Goal: Register for event/course: Sign up to attend an event or enroll in a course

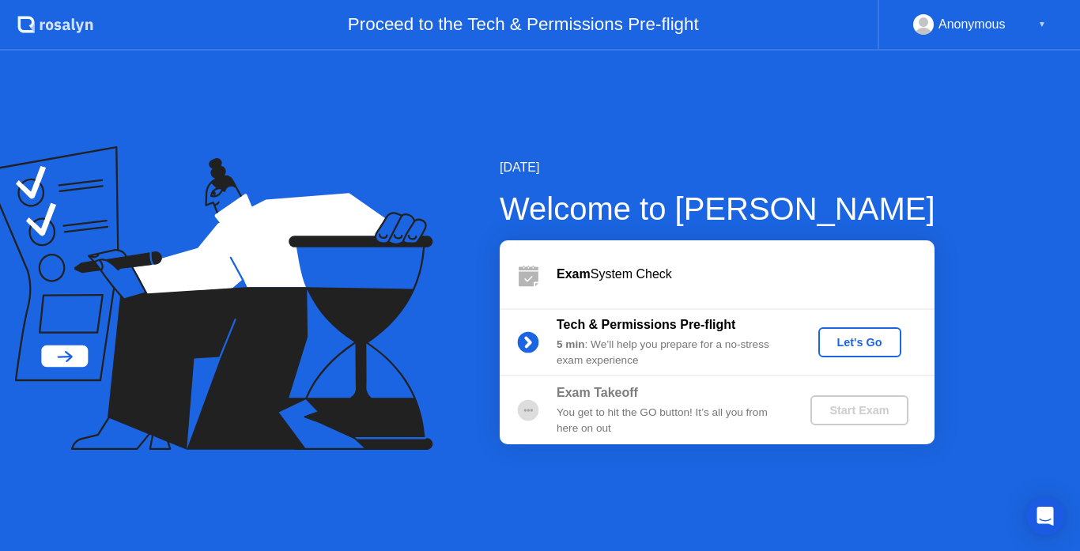
click at [852, 337] on div "Let's Go" at bounding box center [859, 342] width 70 height 13
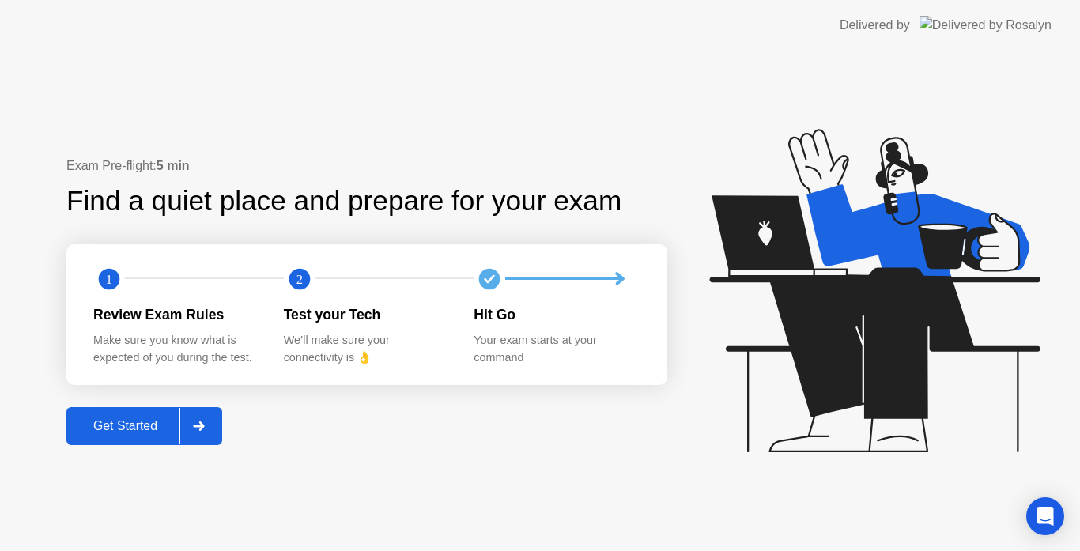
click at [153, 420] on div "Get Started" at bounding box center [125, 426] width 108 height 14
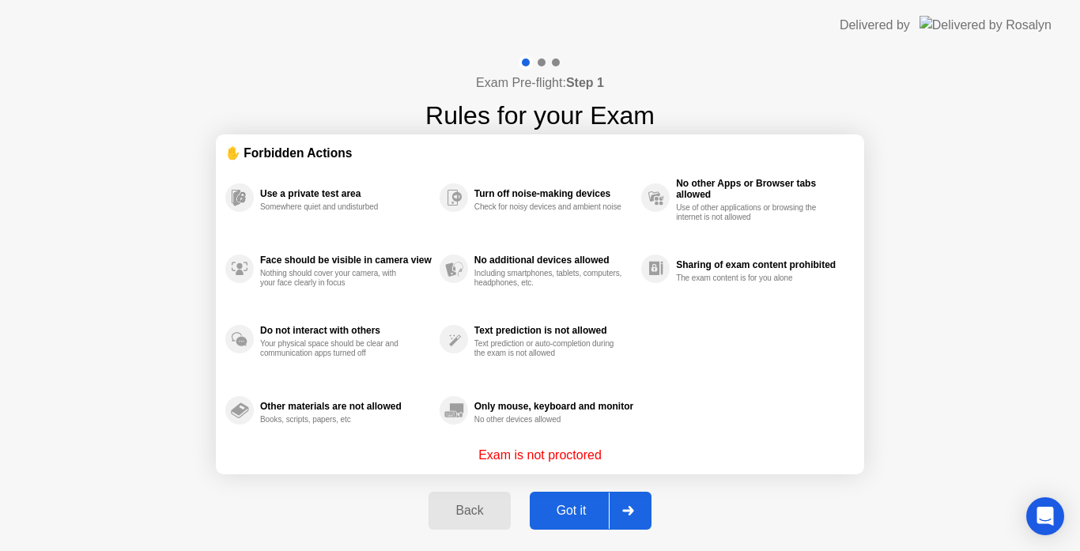
click at [555, 511] on div "Got it" at bounding box center [571, 510] width 74 height 14
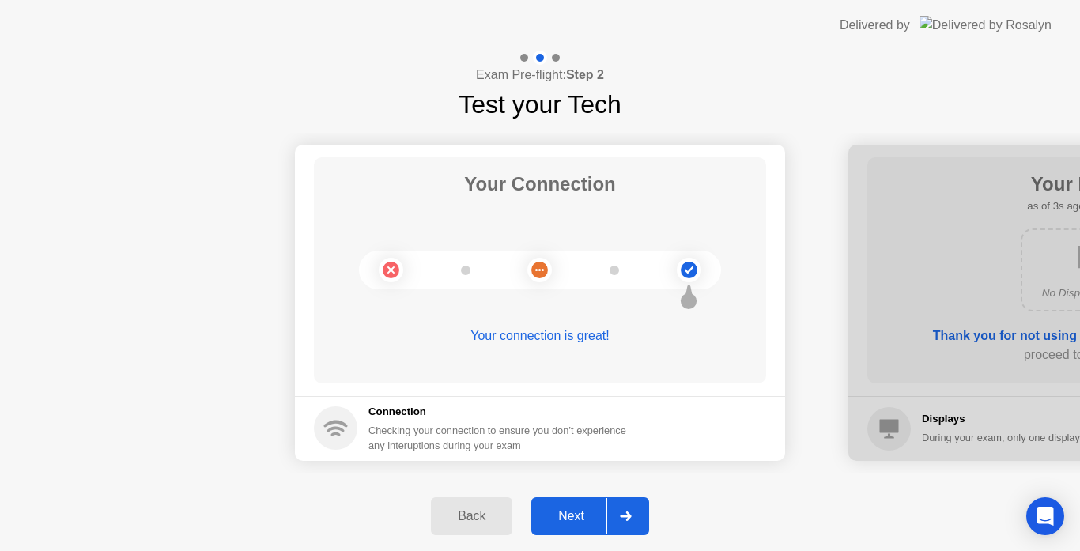
click at [580, 512] on div "Next" at bounding box center [571, 516] width 70 height 14
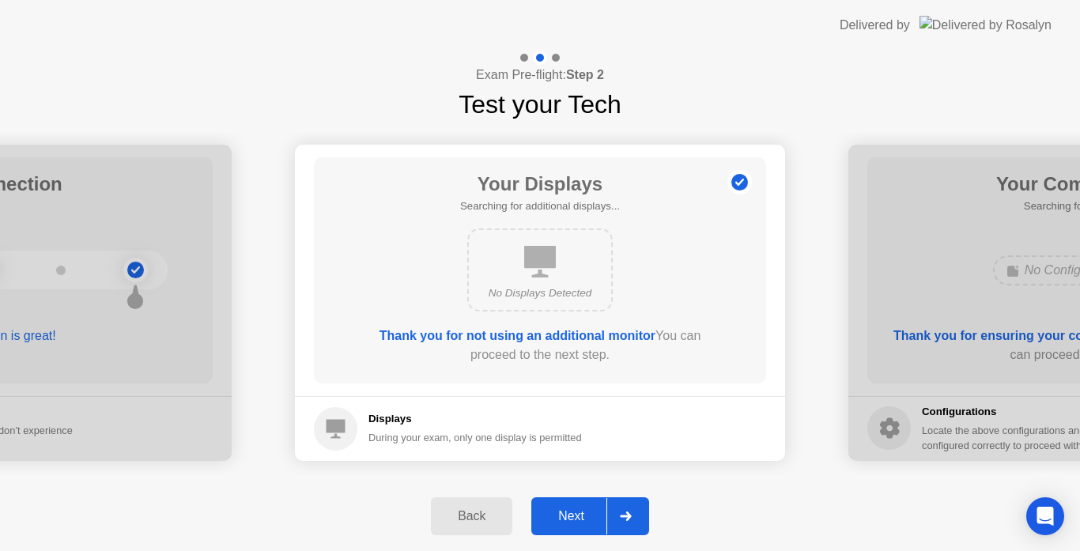
click at [580, 512] on div "Next" at bounding box center [571, 516] width 70 height 14
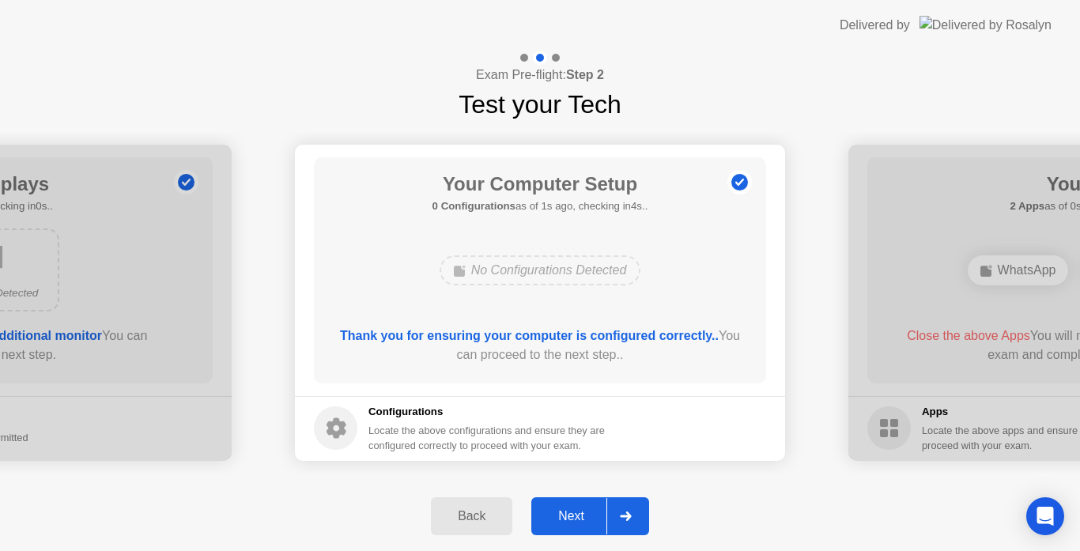
click at [577, 509] on div "Next" at bounding box center [571, 516] width 70 height 14
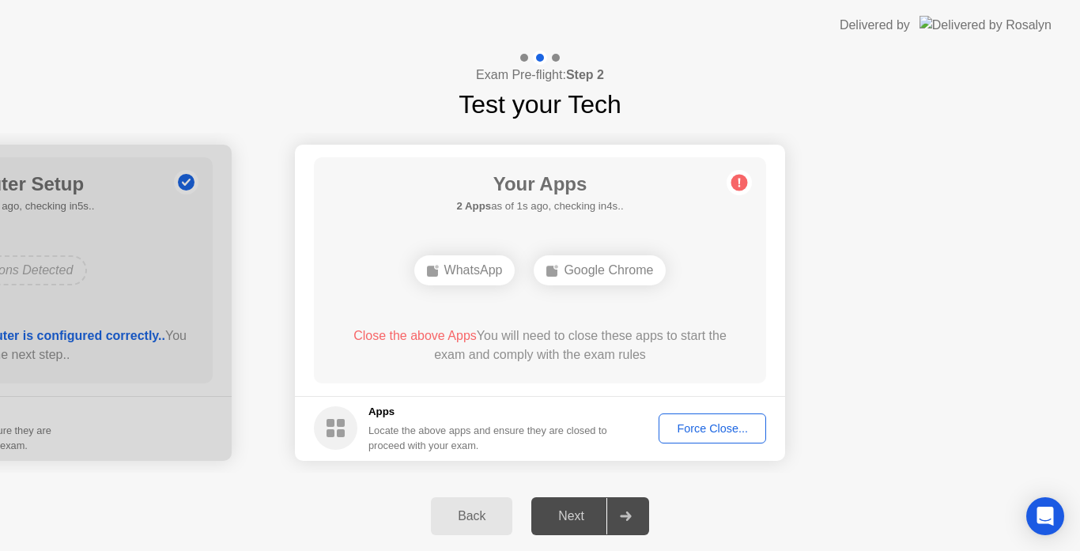
click at [684, 427] on div "Force Close..." at bounding box center [712, 428] width 96 height 13
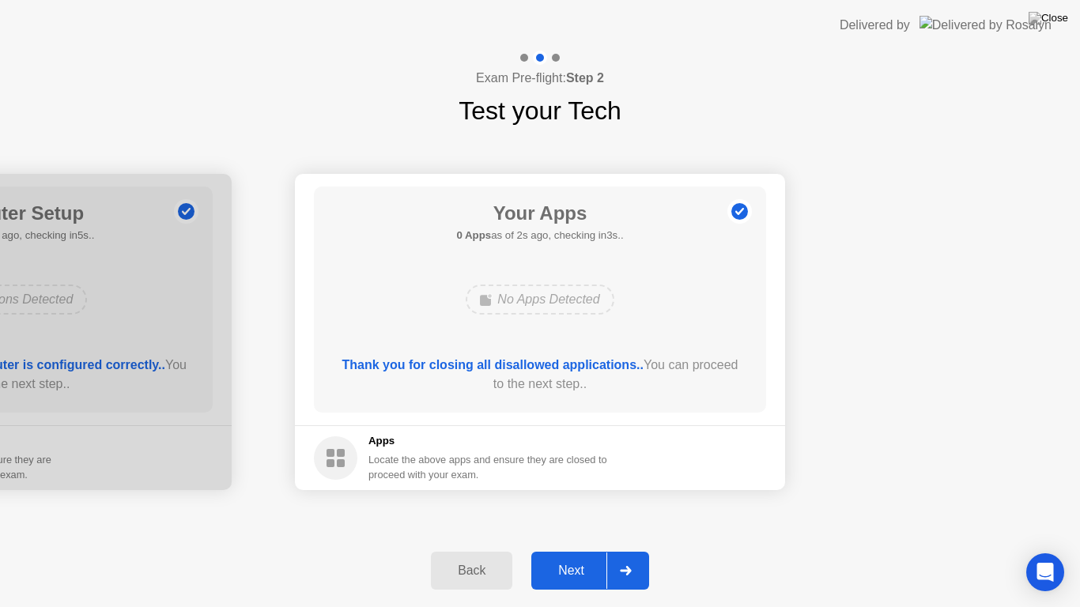
click at [564, 550] on div "Next" at bounding box center [571, 570] width 70 height 14
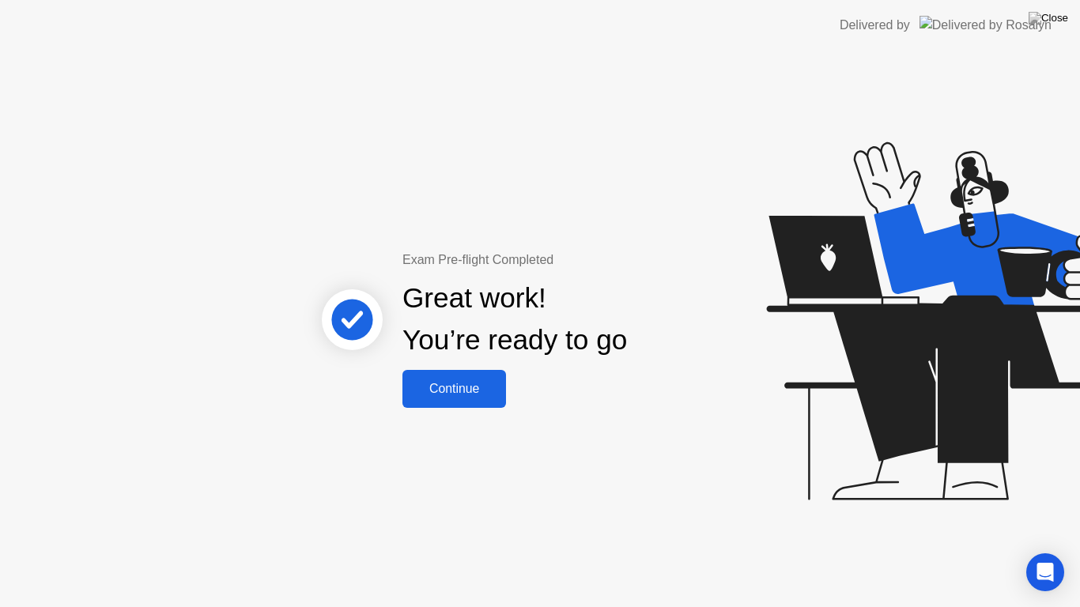
click at [457, 393] on div "Continue" at bounding box center [454, 389] width 94 height 14
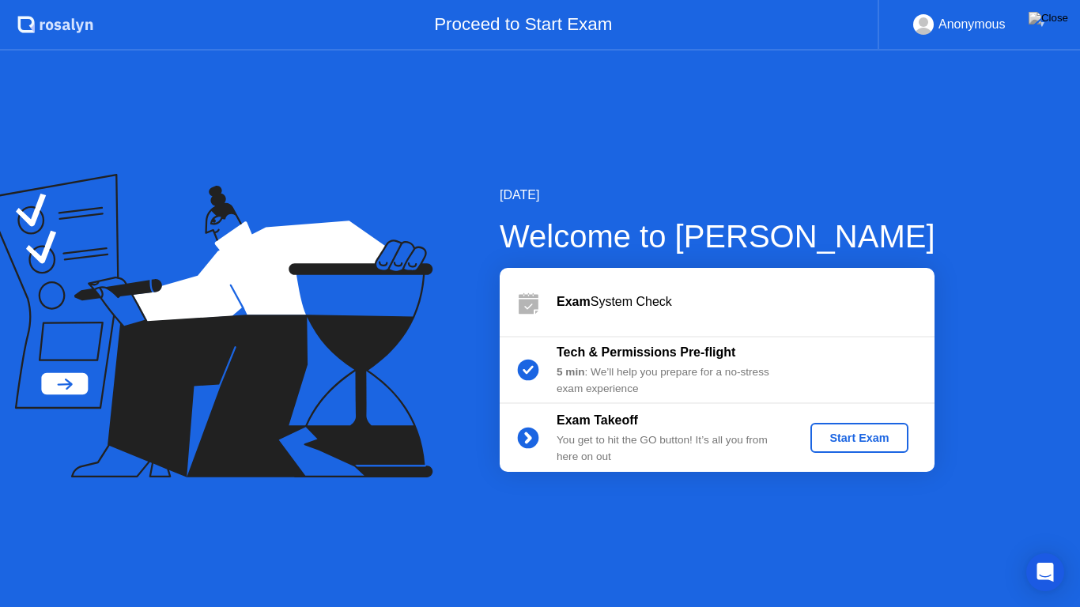
click at [864, 448] on button "Start Exam" at bounding box center [858, 438] width 97 height 30
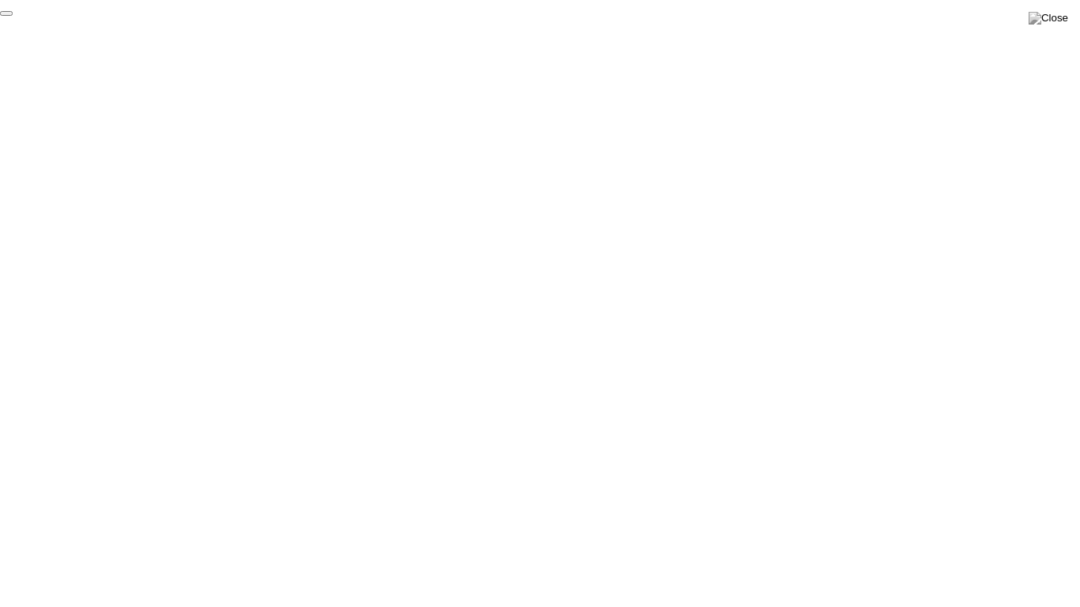
click div "End Proctoring Session"
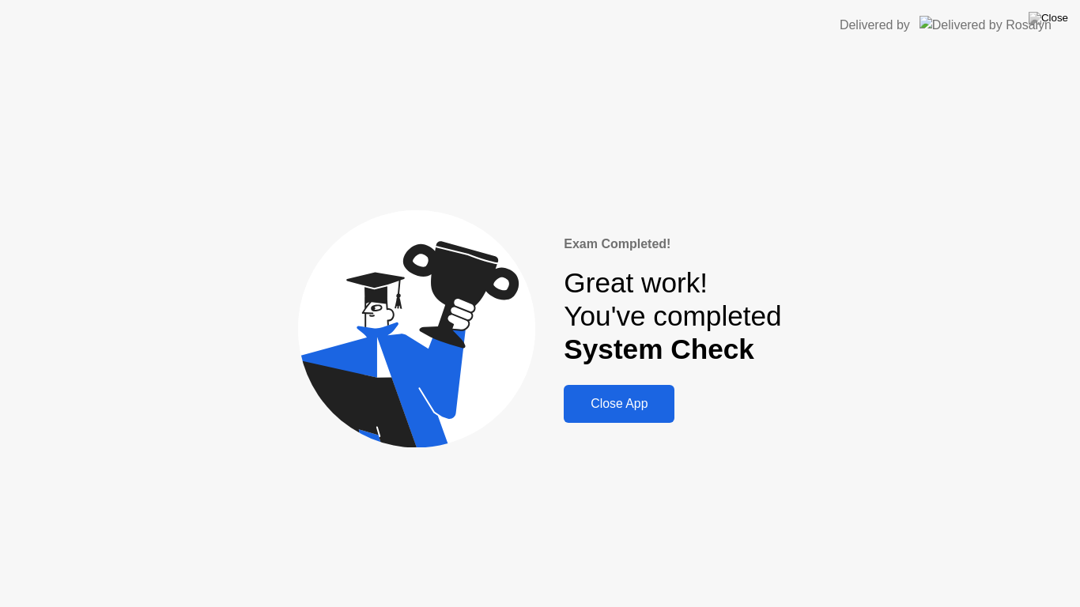
click at [648, 408] on div "Close App" at bounding box center [618, 404] width 101 height 14
